Goal: Transaction & Acquisition: Purchase product/service

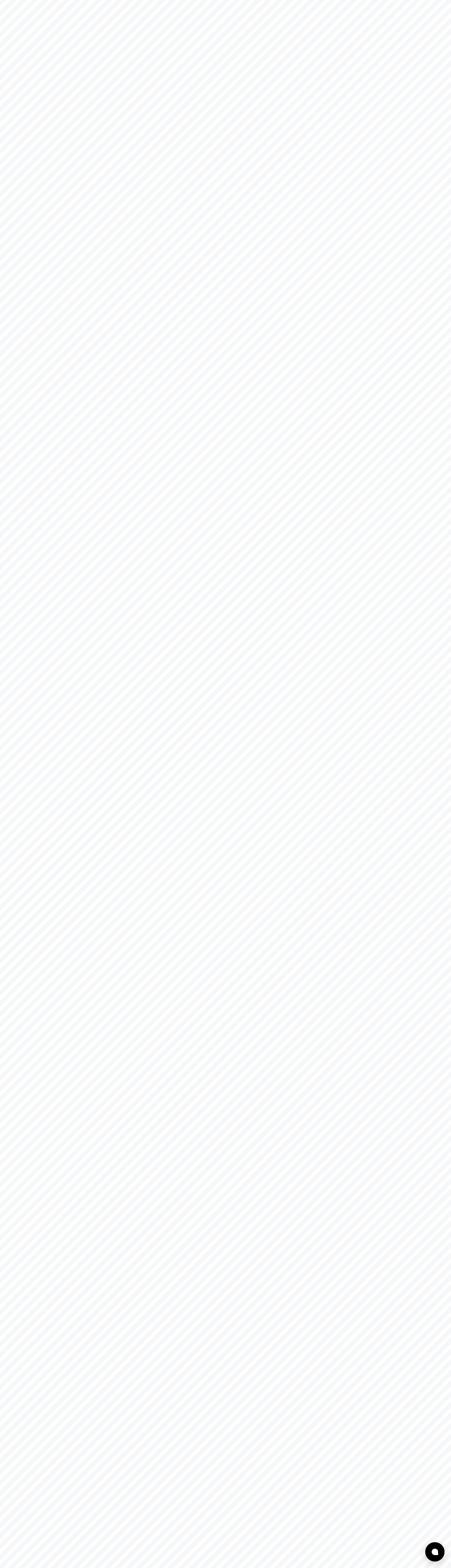
click at [152, 0] on html at bounding box center [226, 0] width 451 height 0
click at [434, 0] on html at bounding box center [226, 0] width 451 height 0
click at [268, 0] on html at bounding box center [226, 0] width 451 height 0
click at [0, 0] on html at bounding box center [226, 0] width 451 height 0
